Goal: Task Accomplishment & Management: Understand process/instructions

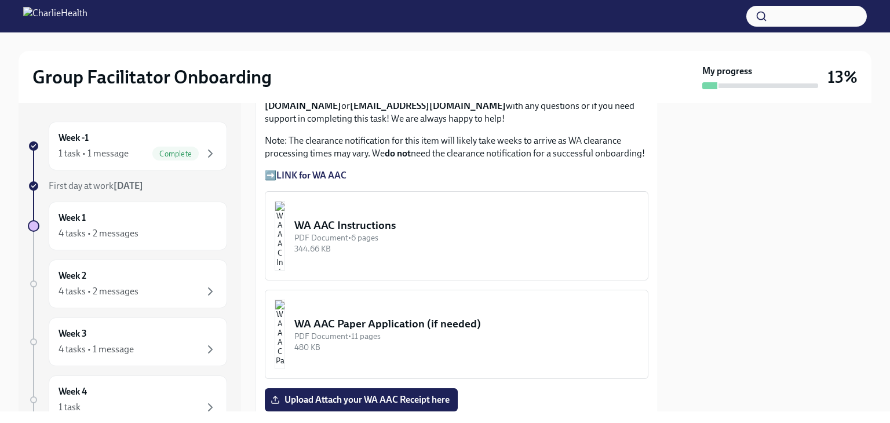
scroll to position [993, 0]
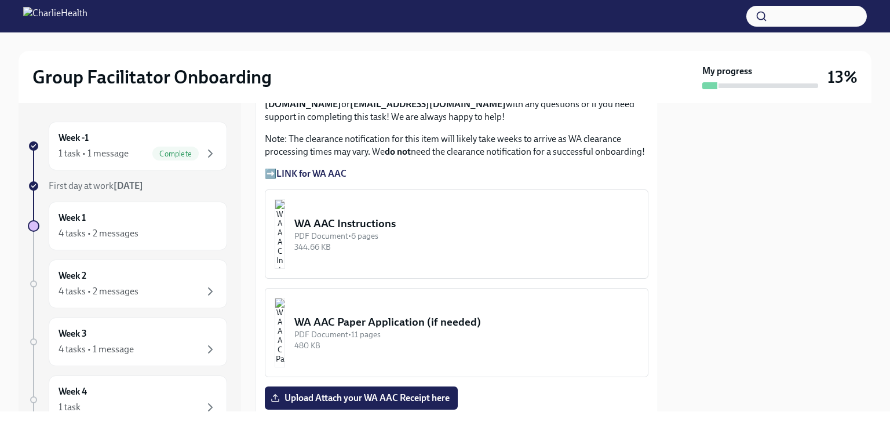
click at [442, 242] on div "344.66 KB" at bounding box center [466, 247] width 344 height 11
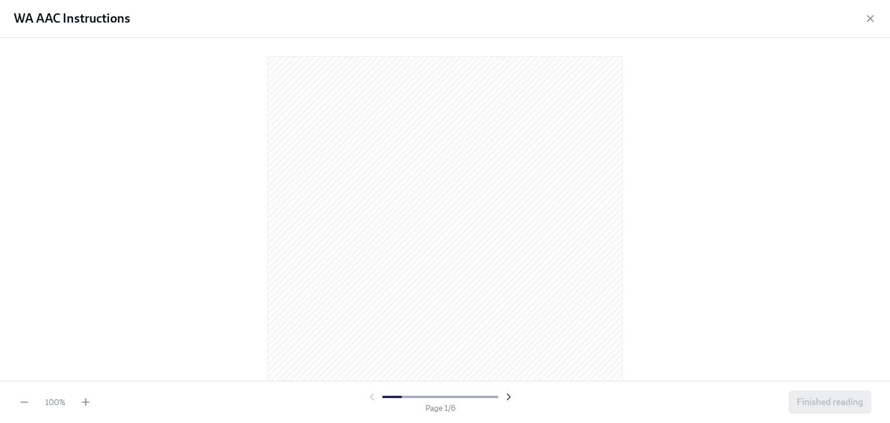
click at [510, 397] on icon "button" at bounding box center [509, 397] width 12 height 12
click at [378, 397] on div at bounding box center [440, 397] width 148 height 12
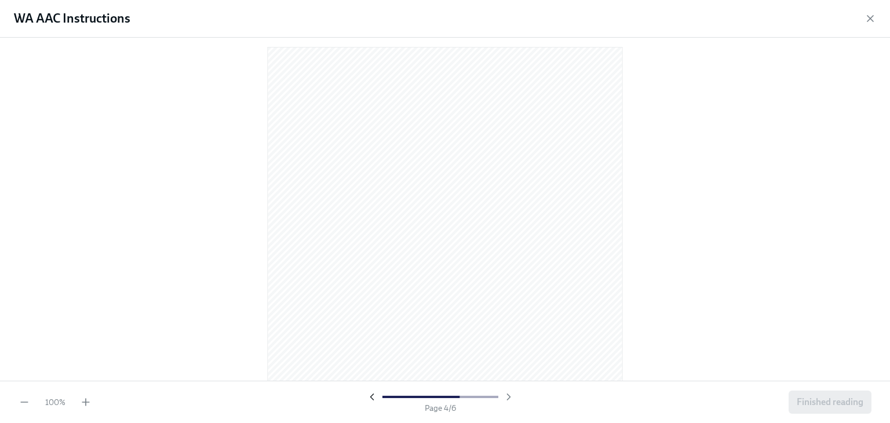
click at [375, 396] on icon "button" at bounding box center [372, 397] width 12 height 12
click at [86, 403] on icon "button" at bounding box center [86, 402] width 0 height 7
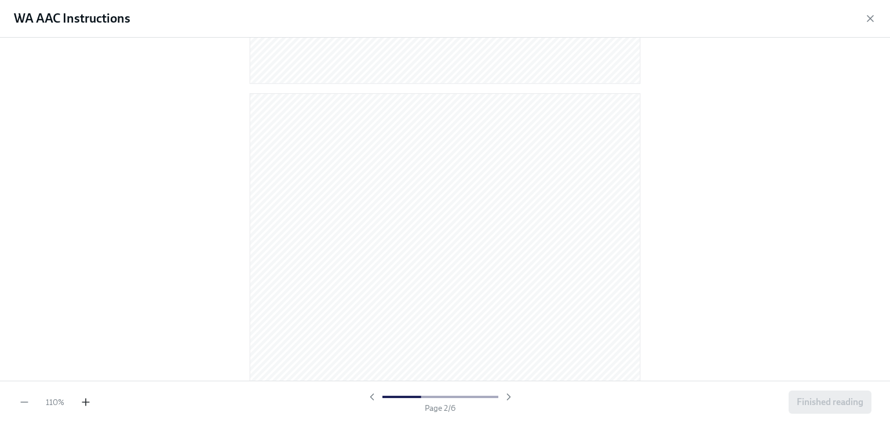
click at [86, 403] on icon "button" at bounding box center [86, 402] width 0 height 7
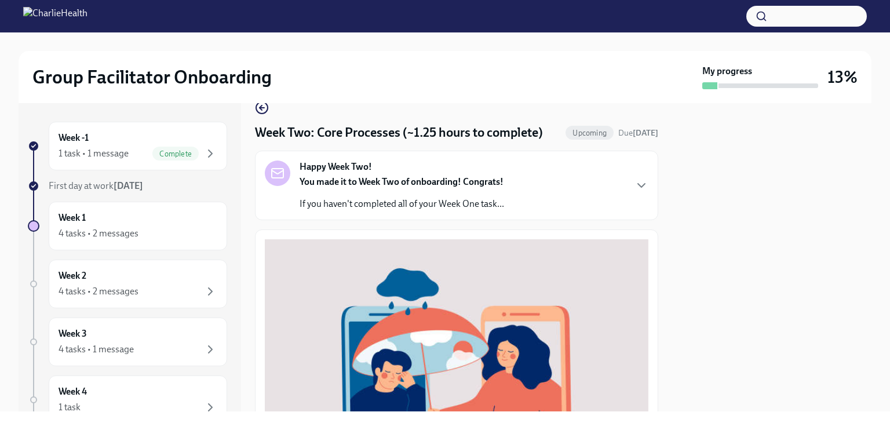
scroll to position [21, 0]
click at [121, 227] on div "4 tasks • 2 messages" at bounding box center [99, 233] width 80 height 13
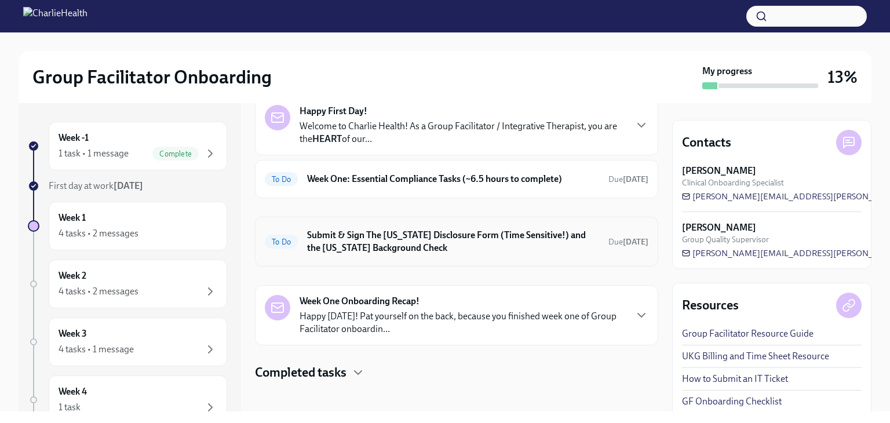
scroll to position [67, 0]
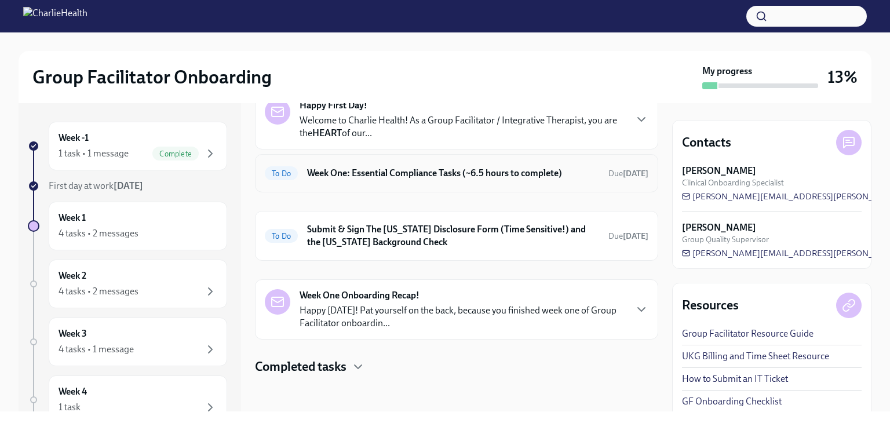
click at [475, 176] on h6 "Week One: Essential Compliance Tasks (~6.5 hours to complete)" at bounding box center [453, 173] width 292 height 13
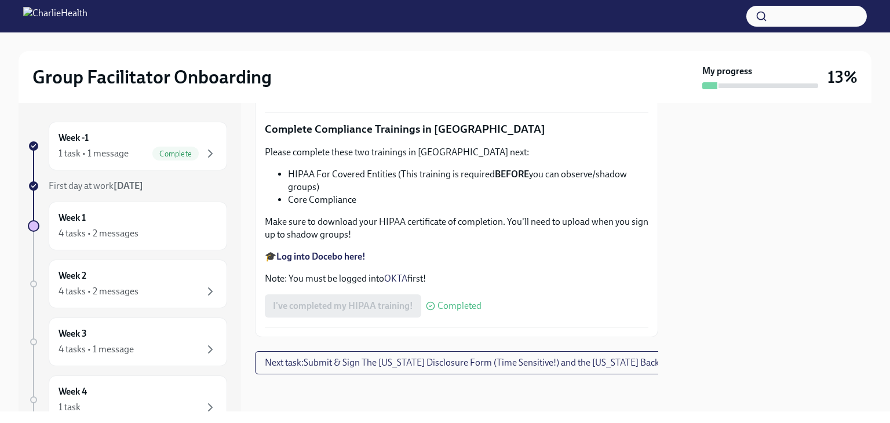
scroll to position [2786, 0]
click at [161, 289] on div "4 tasks • 2 messages" at bounding box center [138, 292] width 159 height 14
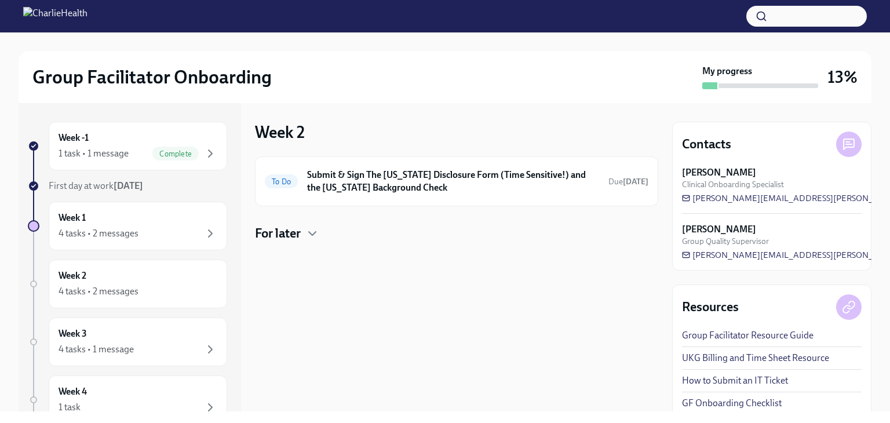
click at [297, 235] on h4 "For later" at bounding box center [278, 233] width 46 height 17
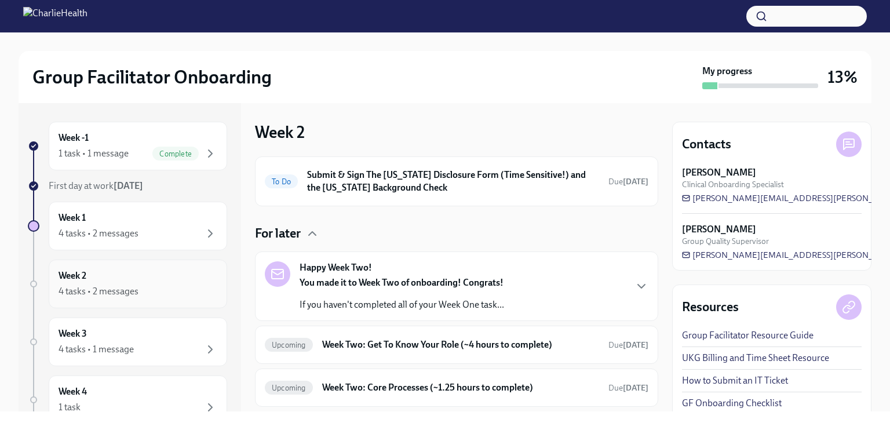
click at [137, 282] on div "Week 2 4 tasks • 2 messages" at bounding box center [138, 283] width 159 height 29
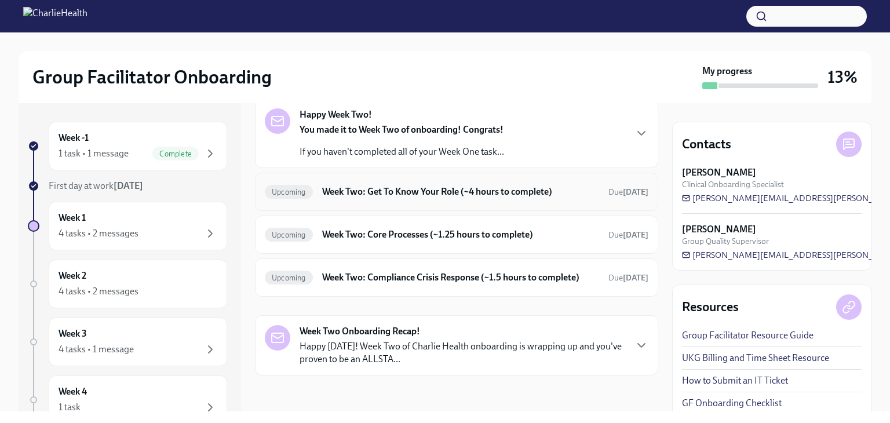
click at [425, 195] on h6 "Week Two: Get To Know Your Role (~4 hours to complete)" at bounding box center [460, 191] width 277 height 13
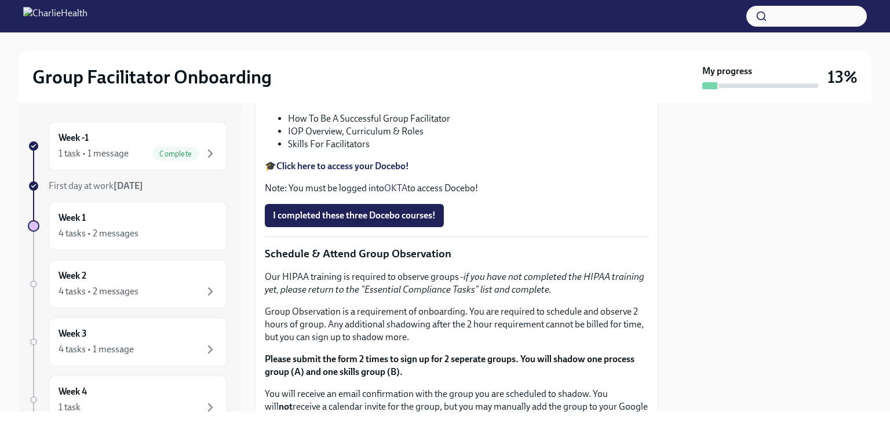
scroll to position [447, 0]
drag, startPoint x: 545, startPoint y: 308, endPoint x: 387, endPoint y: 315, distance: 157.8
click at [387, 35] on p "Feel free to schedule an optional Meet & Greet with your Clinical Onboarding Sp…" at bounding box center [457, 21] width 384 height 25
copy p "https://calendly.com/maggiegreenawalt"
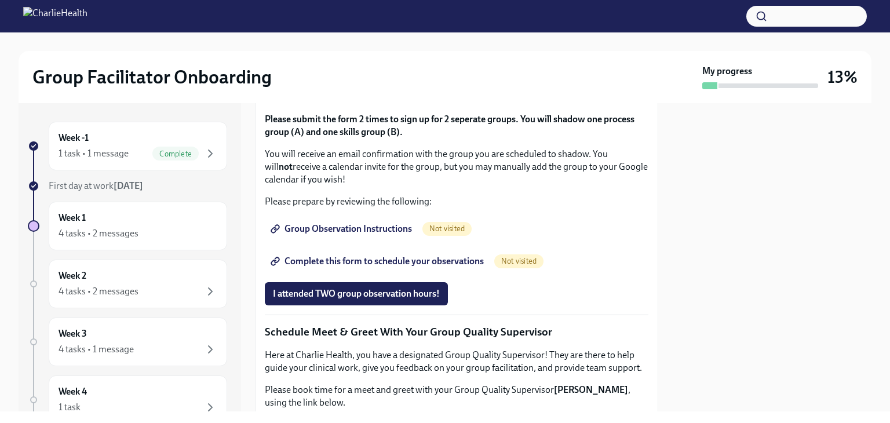
scroll to position [687, 0]
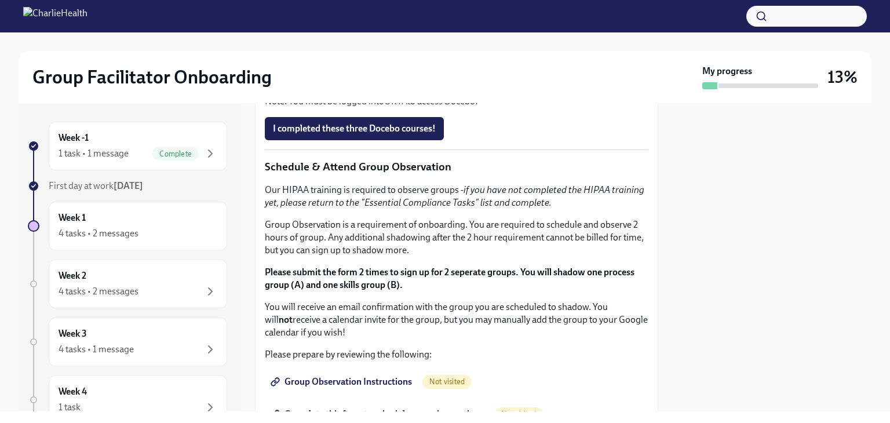
scroll to position [535, 0]
